Goal: Find specific page/section: Find specific page/section

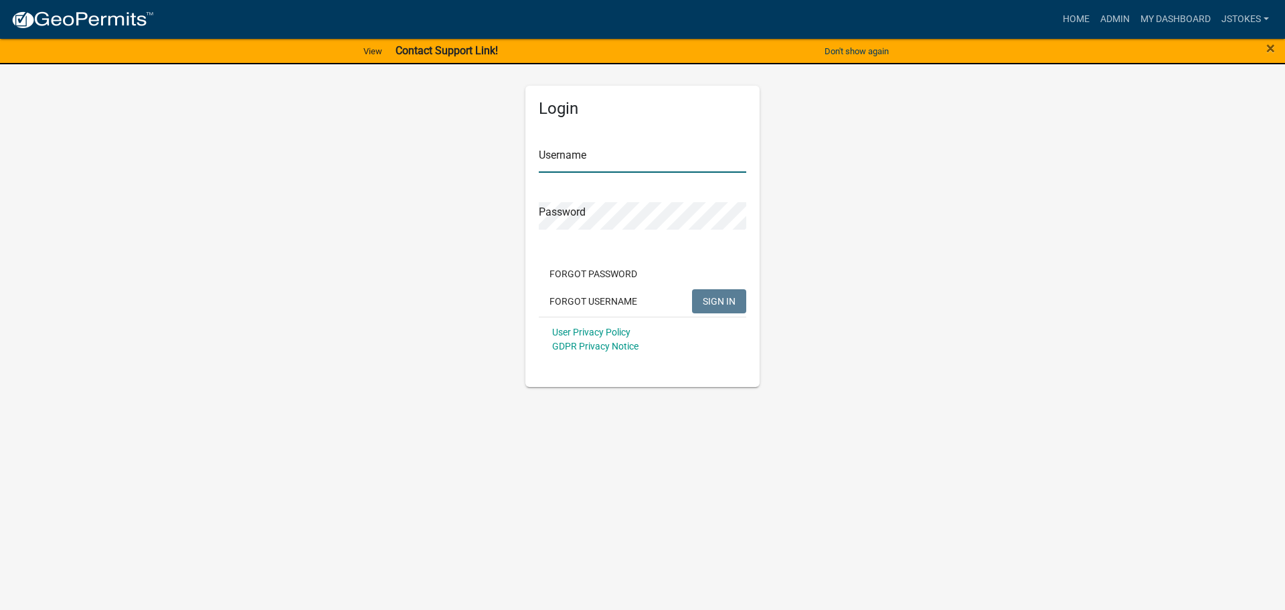
type input "jstokes"
click at [718, 302] on span "SIGN IN" at bounding box center [719, 300] width 33 height 11
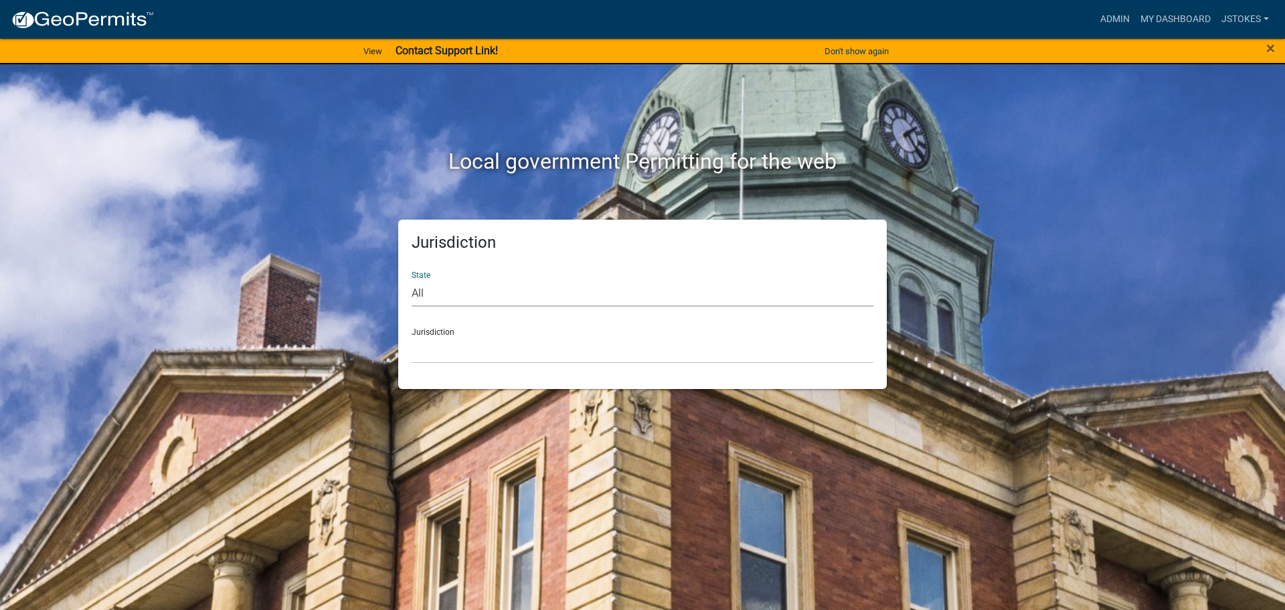
click at [484, 299] on select "All [US_STATE] [US_STATE] [US_STATE] [US_STATE] [US_STATE] [US_STATE] [US_STATE…" at bounding box center [643, 292] width 462 height 27
select select "[US_STATE]"
click at [412, 279] on select "All [US_STATE] [US_STATE] [US_STATE] [US_STATE] [US_STATE] [US_STATE] [US_STATE…" at bounding box center [643, 292] width 462 height 27
click at [465, 350] on select "[GEOGRAPHIC_DATA], [US_STATE][PERSON_NAME][GEOGRAPHIC_DATA], [US_STATE][PERSON_…" at bounding box center [643, 349] width 462 height 27
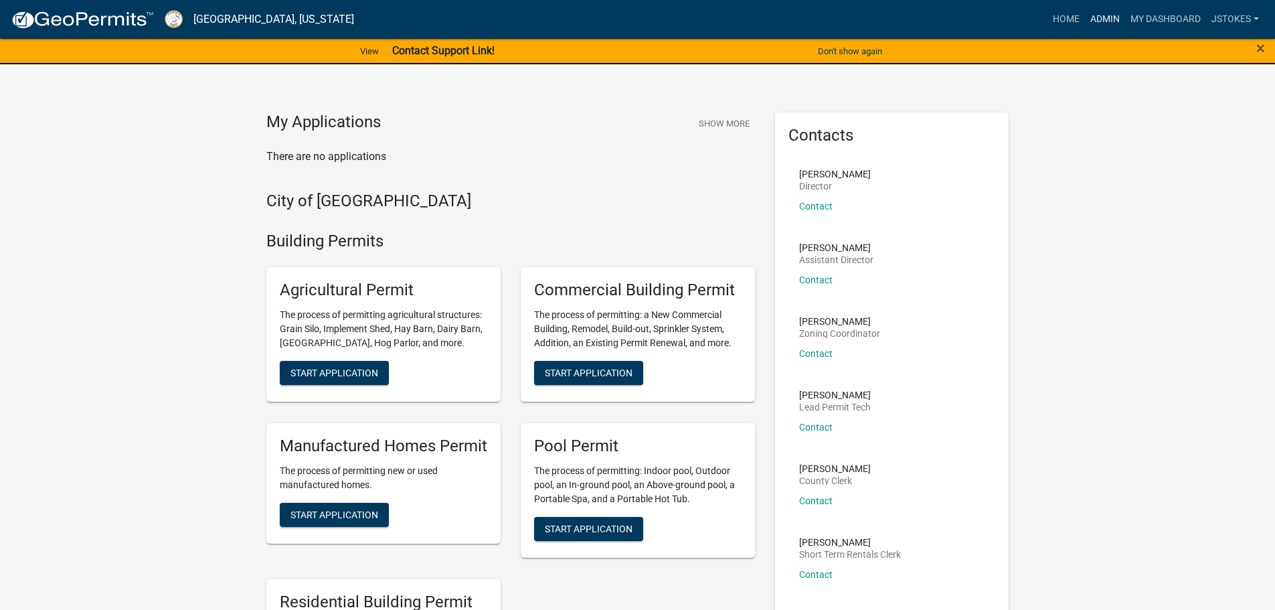
click at [1106, 13] on link "Admin" at bounding box center [1105, 19] width 40 height 25
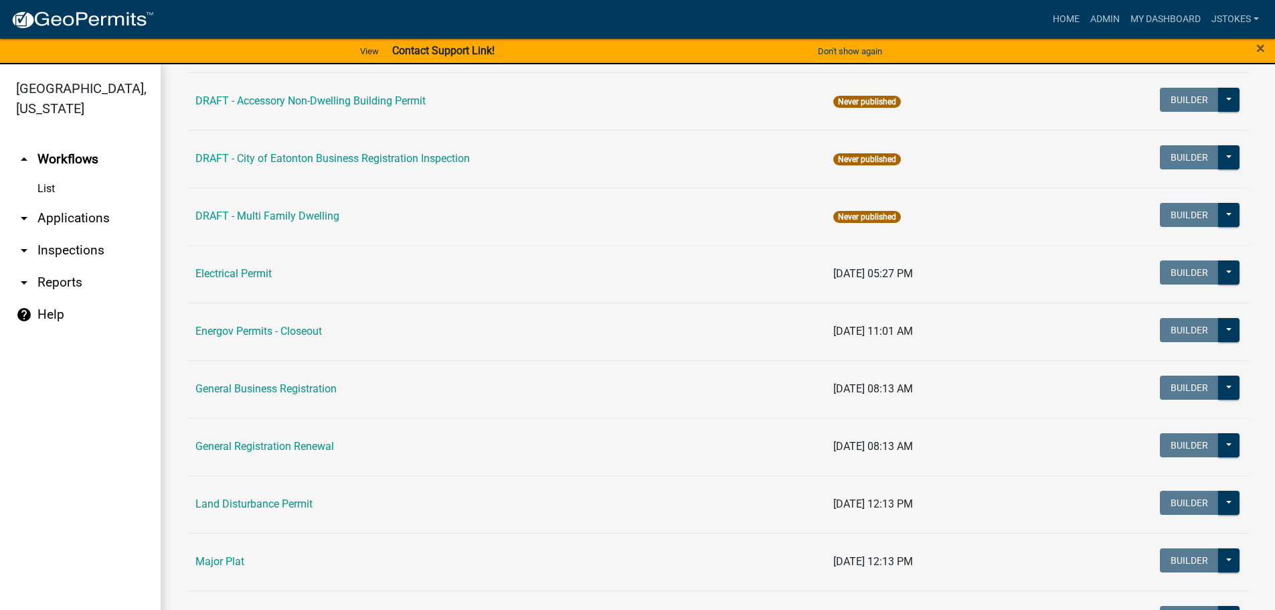
scroll to position [669, 0]
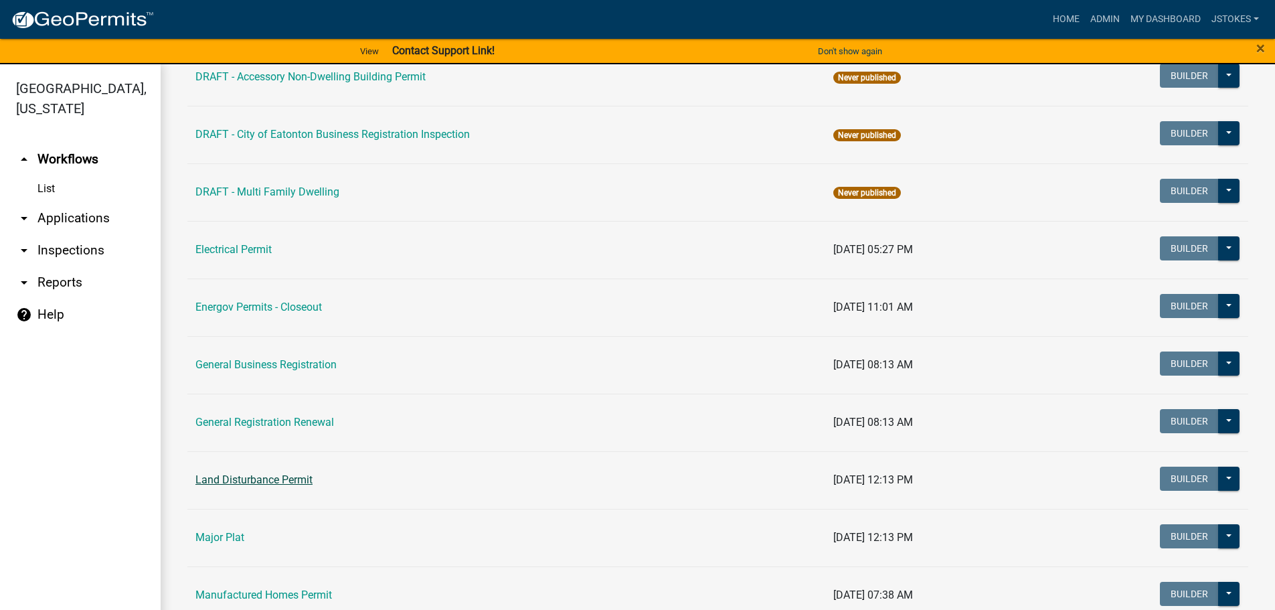
click at [301, 476] on link "Land Disturbance Permit" at bounding box center [253, 479] width 117 height 13
